Goal: Task Accomplishment & Management: Complete application form

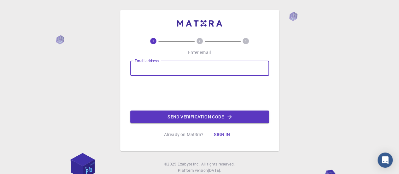
click at [159, 69] on input "Email address" at bounding box center [199, 68] width 139 height 15
type input "[EMAIL_ADDRESS][DOMAIN_NAME]"
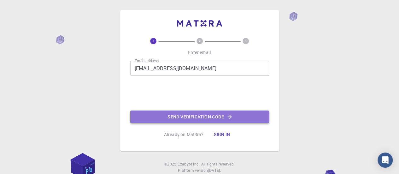
click at [194, 119] on button "Send verification code" at bounding box center [199, 116] width 139 height 13
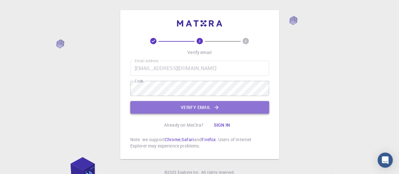
click at [199, 107] on button "Verify email" at bounding box center [199, 107] width 139 height 13
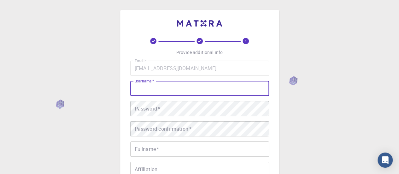
click at [177, 93] on input "username   *" at bounding box center [199, 88] width 139 height 15
type input "raissaserpa"
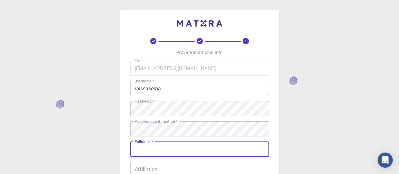
click at [168, 145] on input "Fullname   *" at bounding box center [199, 148] width 139 height 15
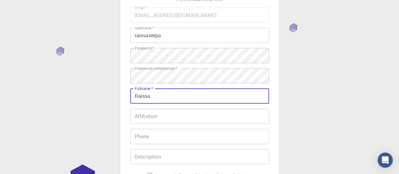
scroll to position [54, 0]
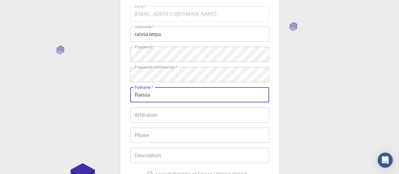
type input "Raissa"
click at [150, 116] on input "Affiliation" at bounding box center [199, 114] width 139 height 15
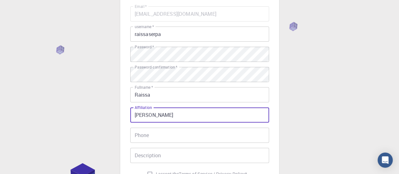
type input "[PERSON_NAME]"
click at [144, 135] on input "Phone" at bounding box center [199, 135] width 139 height 15
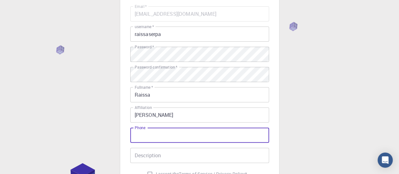
type input "51998461748"
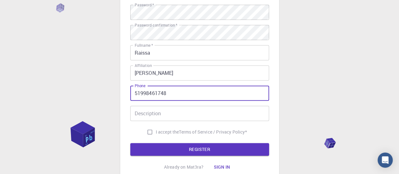
scroll to position [97, 0]
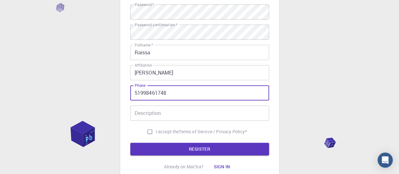
click at [150, 131] on input "I accept the Terms of Service / Privacy Policy *" at bounding box center [150, 132] width 12 height 12
checkbox input "true"
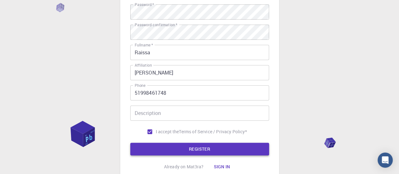
click at [184, 152] on button "REGISTER" at bounding box center [199, 149] width 139 height 13
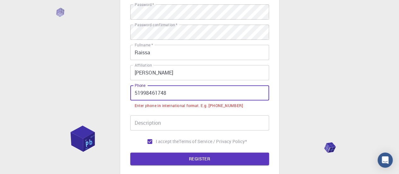
click at [134, 93] on input "51998461748" at bounding box center [199, 92] width 139 height 15
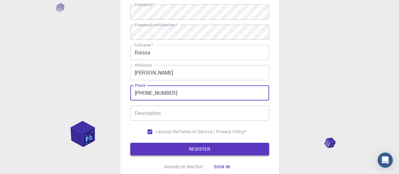
type input "[PHONE_NUMBER]"
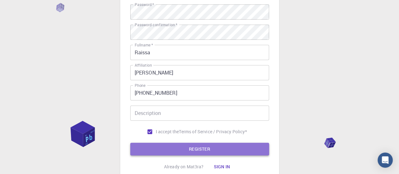
click at [174, 149] on button "REGISTER" at bounding box center [199, 149] width 139 height 13
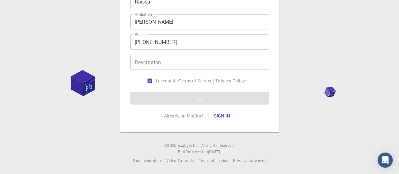
scroll to position [0, 0]
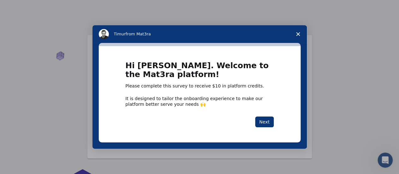
click at [301, 33] on span "Close survey" at bounding box center [298, 34] width 18 height 18
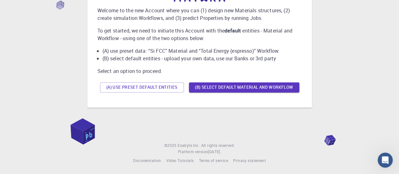
scroll to position [51, 0]
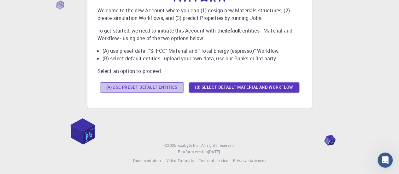
click at [170, 90] on button "(A) Use preset default entities" at bounding box center [142, 87] width 84 height 10
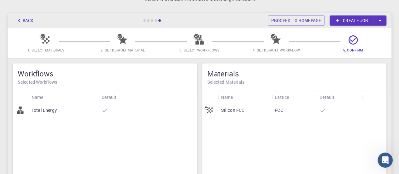
scroll to position [21, 0]
click at [349, 21] on link "Create job" at bounding box center [352, 21] width 44 height 10
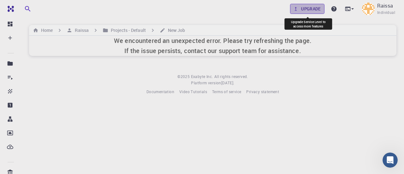
click at [300, 7] on link "Upgrade" at bounding box center [307, 9] width 34 height 10
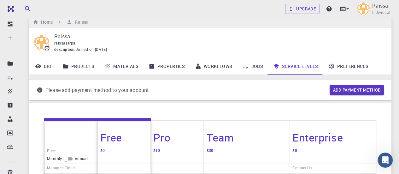
scroll to position [9, 0]
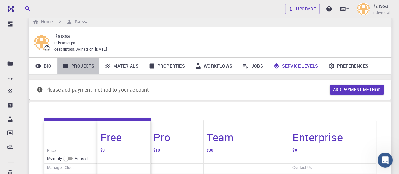
click at [76, 67] on link "Projects" at bounding box center [78, 66] width 42 height 16
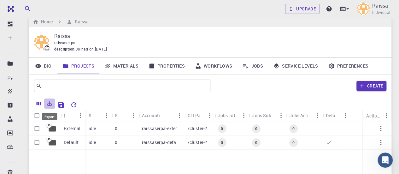
click at [50, 103] on icon "Export" at bounding box center [50, 104] width 6 height 6
